Goal: Check status: Check status

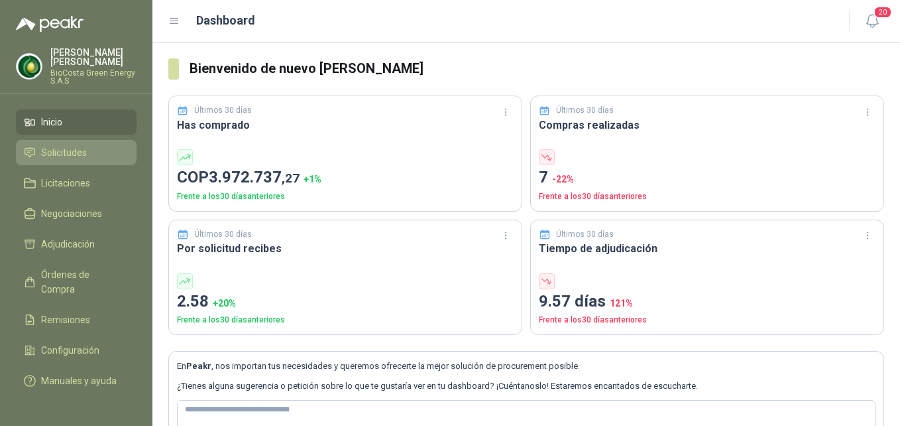
click at [102, 150] on li "Solicitudes" at bounding box center [76, 152] width 105 height 15
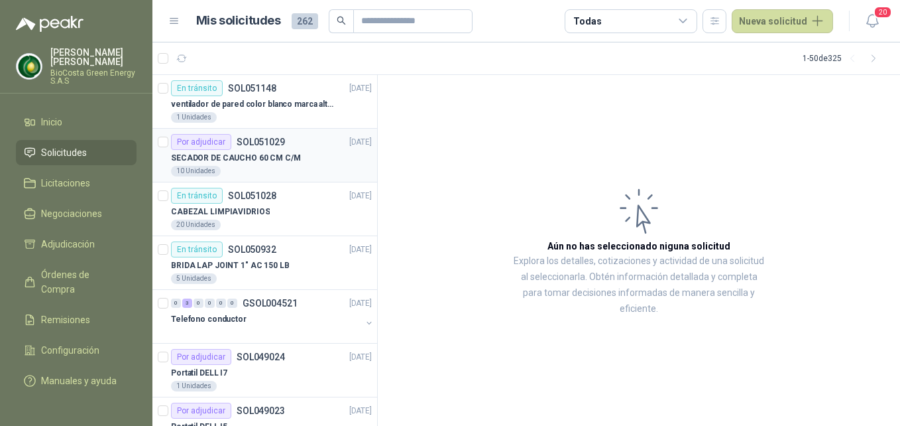
click at [275, 158] on p "SECADOR DE CAUCHO 60 CM C/M" at bounding box center [236, 158] width 130 height 13
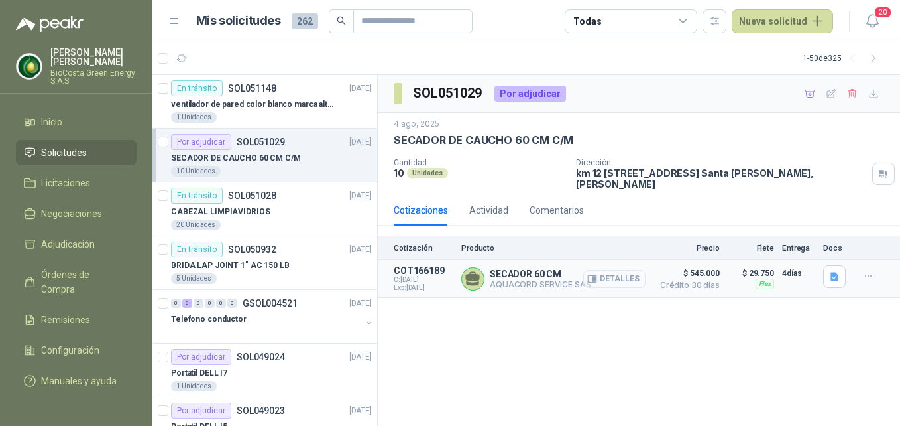
click at [611, 272] on button "Detalles" at bounding box center [614, 279] width 62 height 18
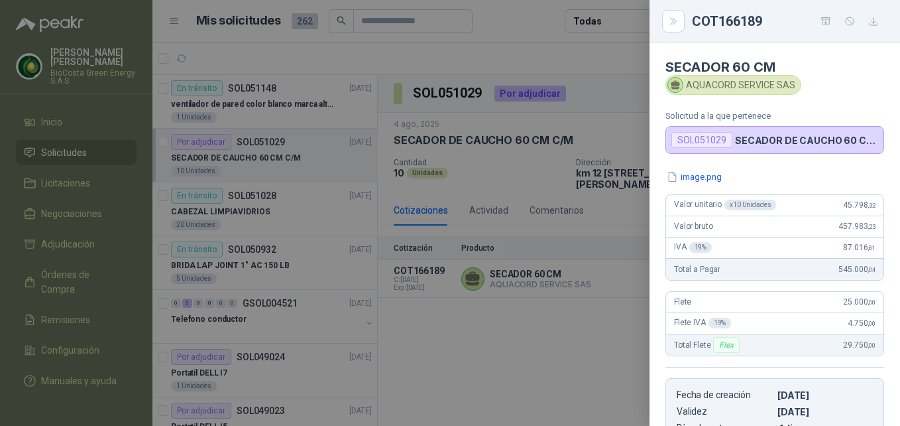
drag, startPoint x: 624, startPoint y: 118, endPoint x: 591, endPoint y: 126, distance: 34.1
click at [624, 119] on div at bounding box center [450, 213] width 900 height 426
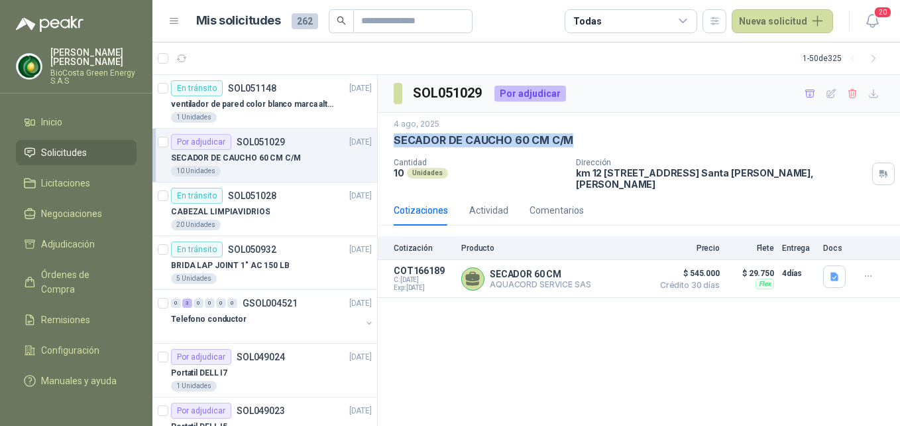
drag, startPoint x: 394, startPoint y: 136, endPoint x: 587, endPoint y: 147, distance: 193.2
click at [587, 147] on div "SECADOR DE CAUCHO 60 CM C/M" at bounding box center [639, 140] width 491 height 14
copy p "SECADOR DE CAUCHO 60 CM C/M"
click at [306, 171] on div "10 Unidades" at bounding box center [271, 171] width 201 height 11
